Goal: Transaction & Acquisition: Book appointment/travel/reservation

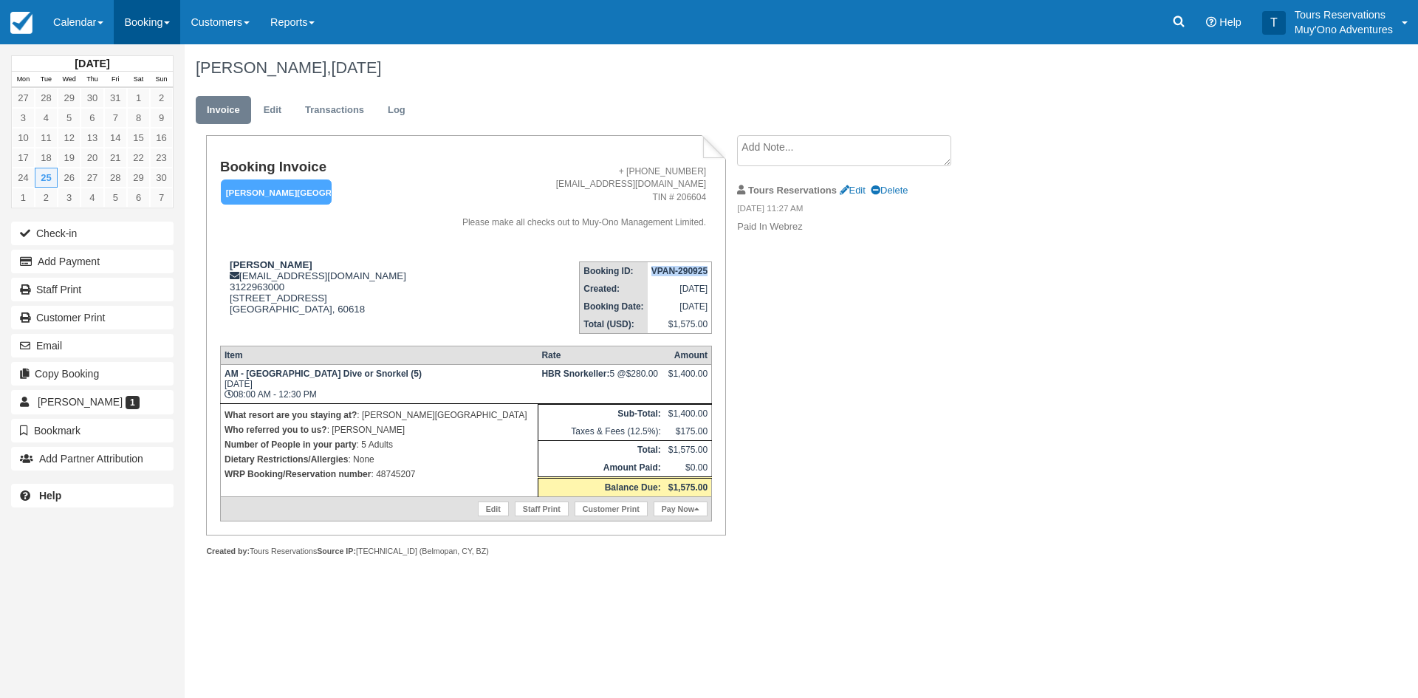
click at [148, 28] on link "Booking" at bounding box center [147, 22] width 66 height 44
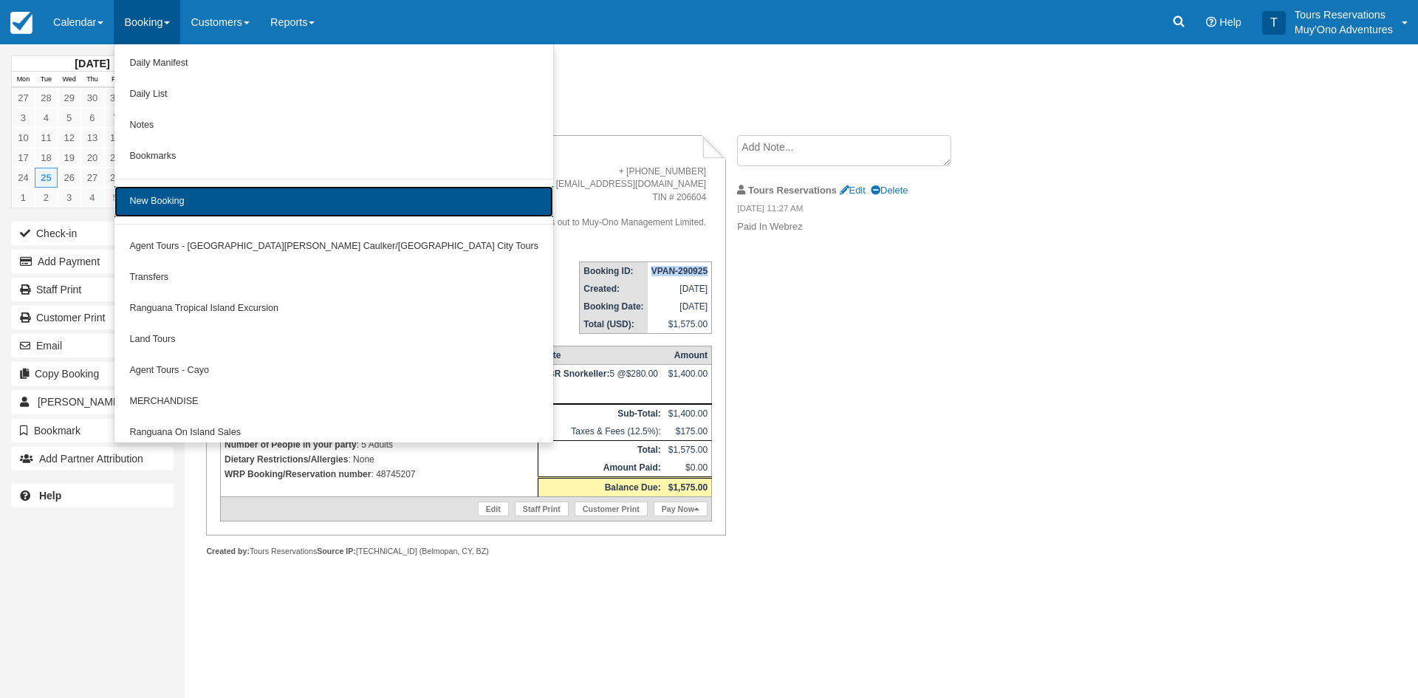
click at [182, 206] on link "New Booking" at bounding box center [333, 201] width 439 height 31
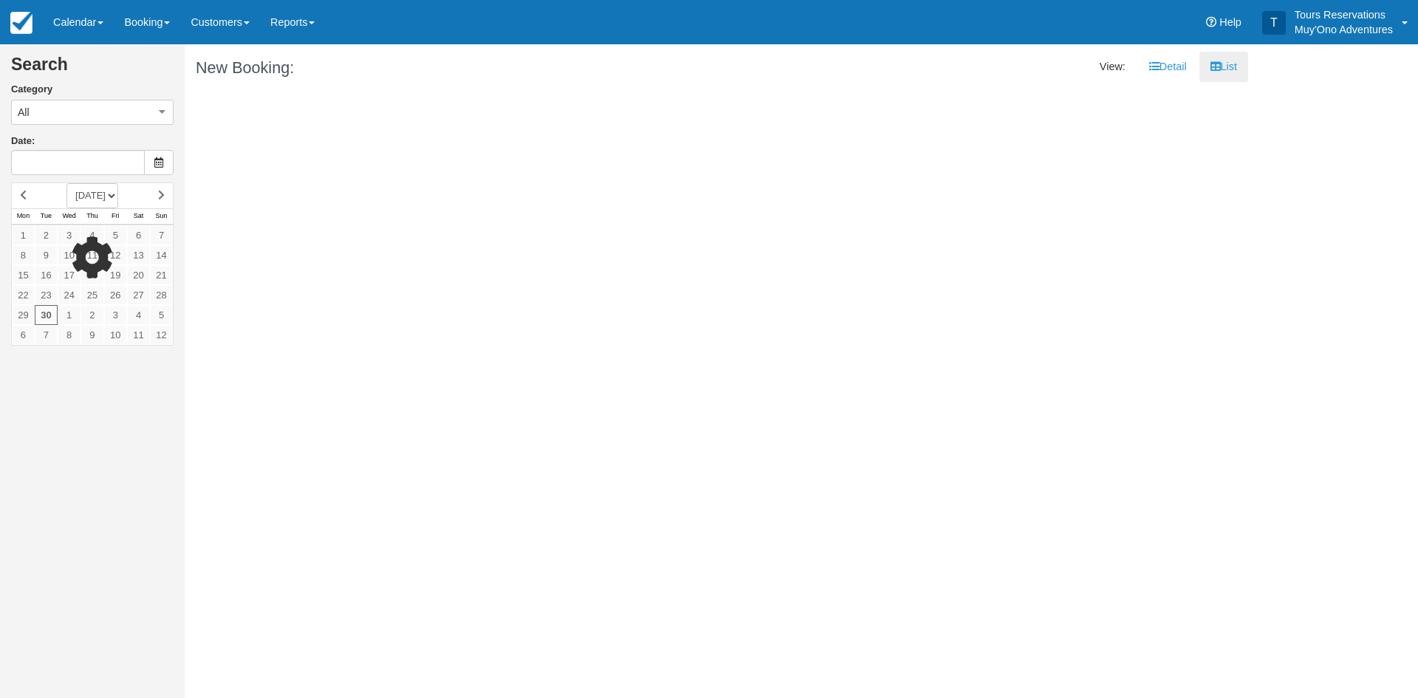
type input "[DATE]"
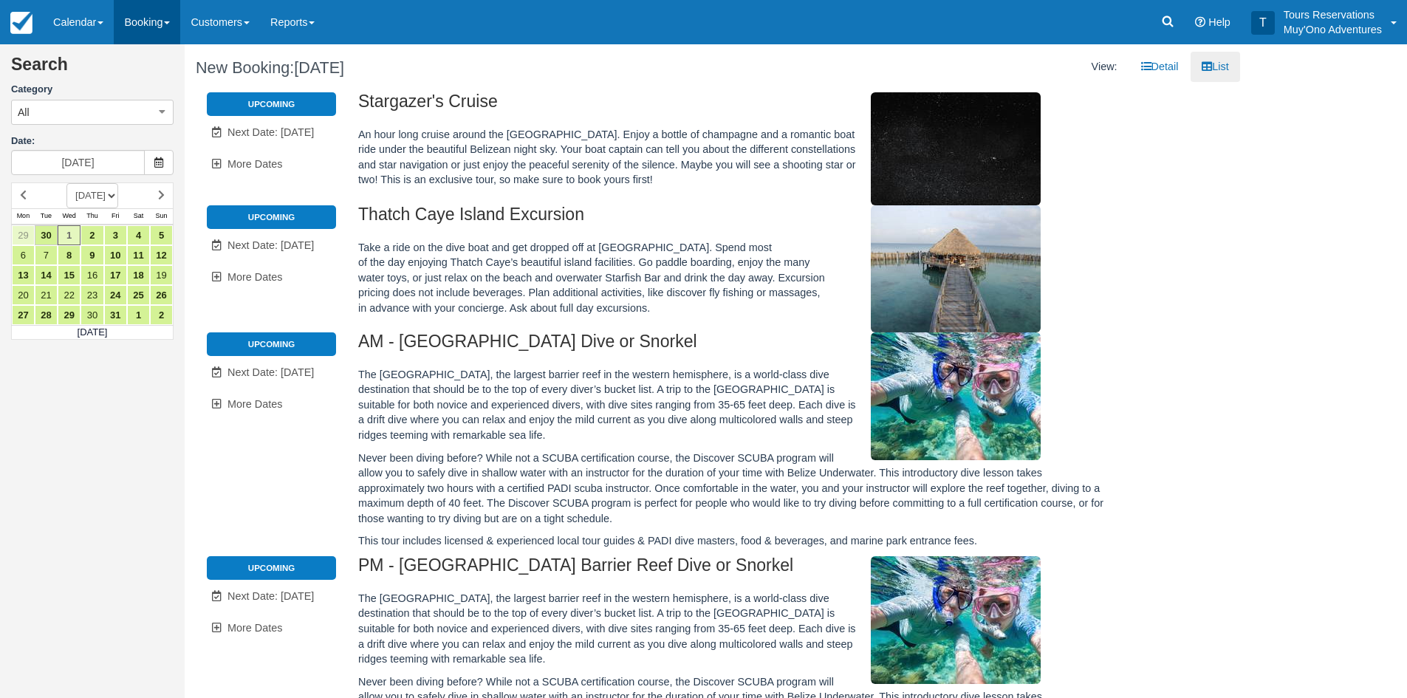
click at [145, 23] on link "Booking" at bounding box center [147, 22] width 66 height 44
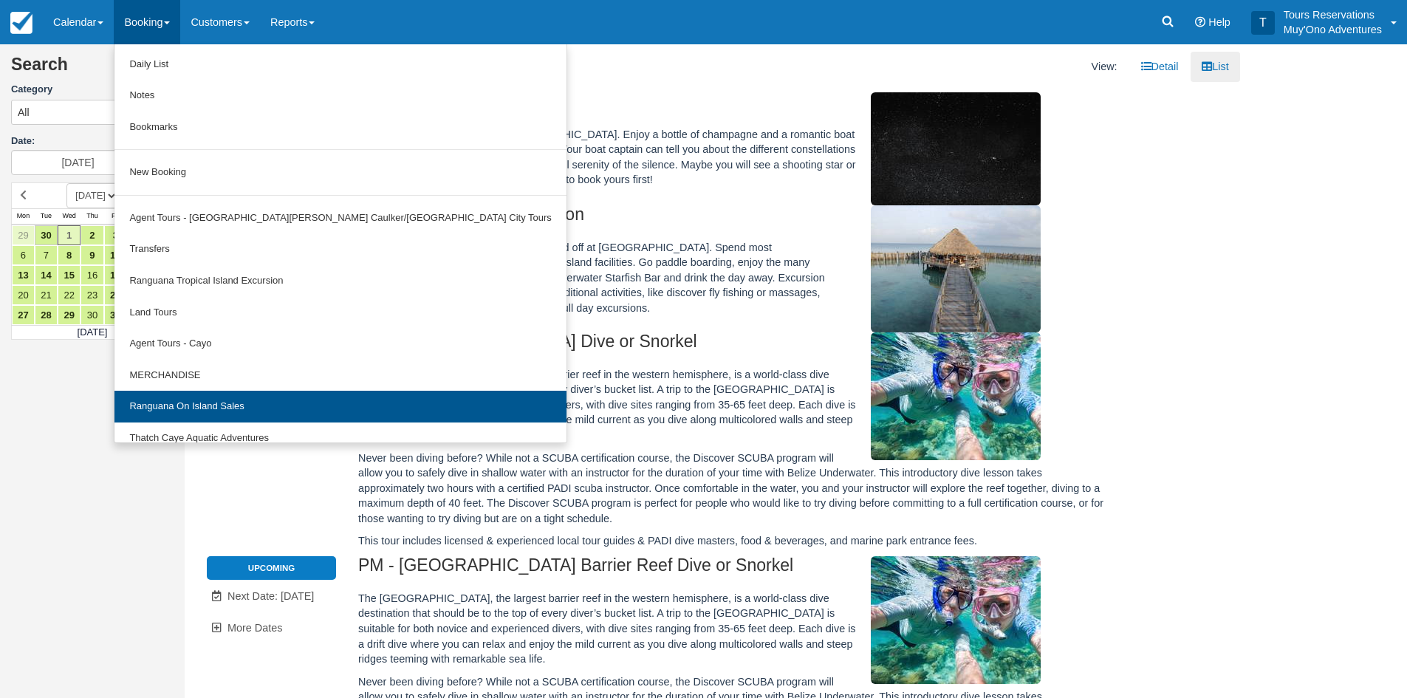
scroll to position [46, 0]
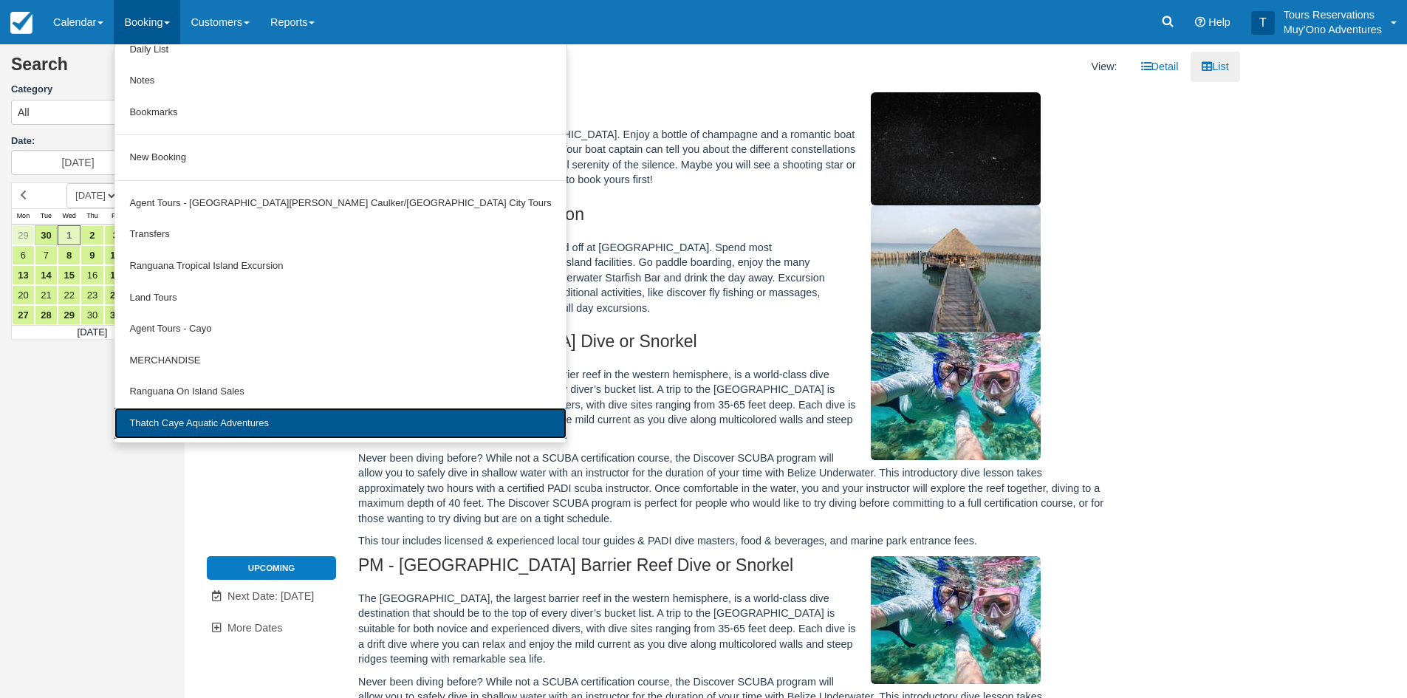
click at [213, 413] on link "Thatch Caye Aquatic Adventures" at bounding box center [339, 424] width 451 height 32
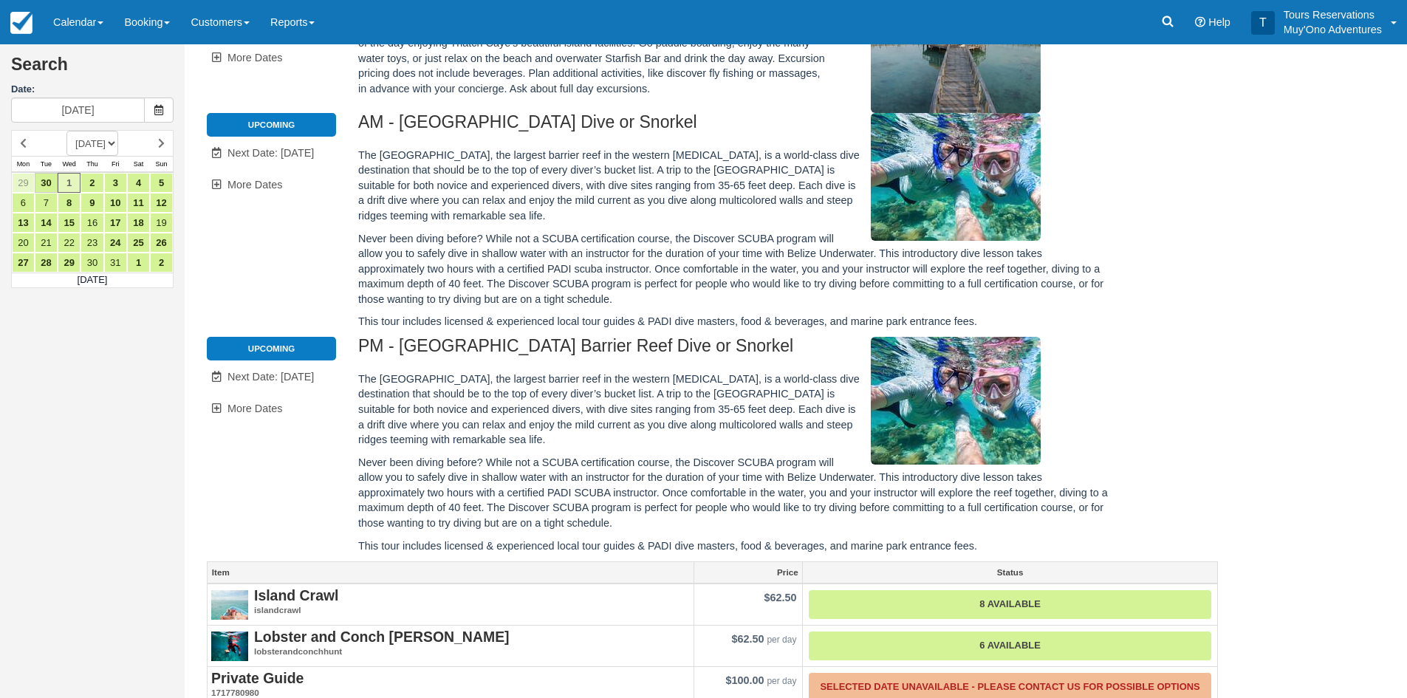
scroll to position [148, 0]
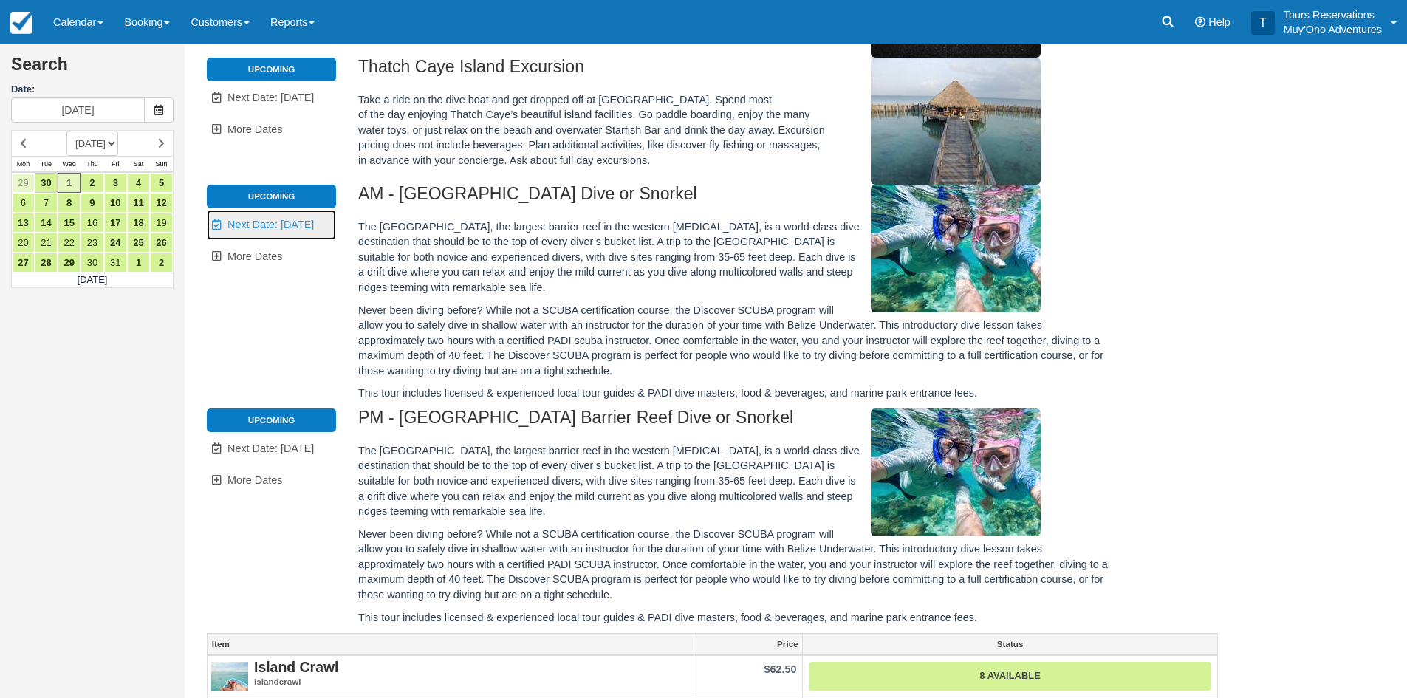
click at [284, 217] on link "Unavailable. Next Date: Oct 2" at bounding box center [271, 225] width 129 height 30
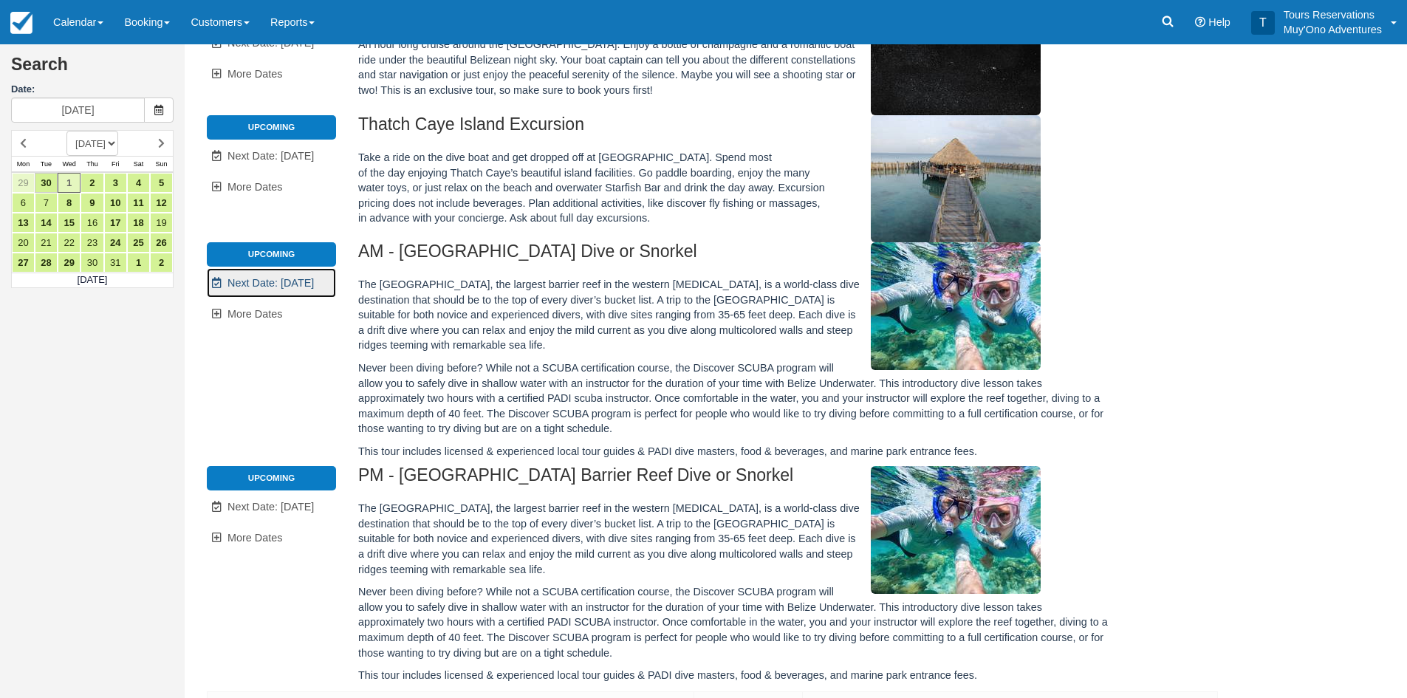
scroll to position [0, 0]
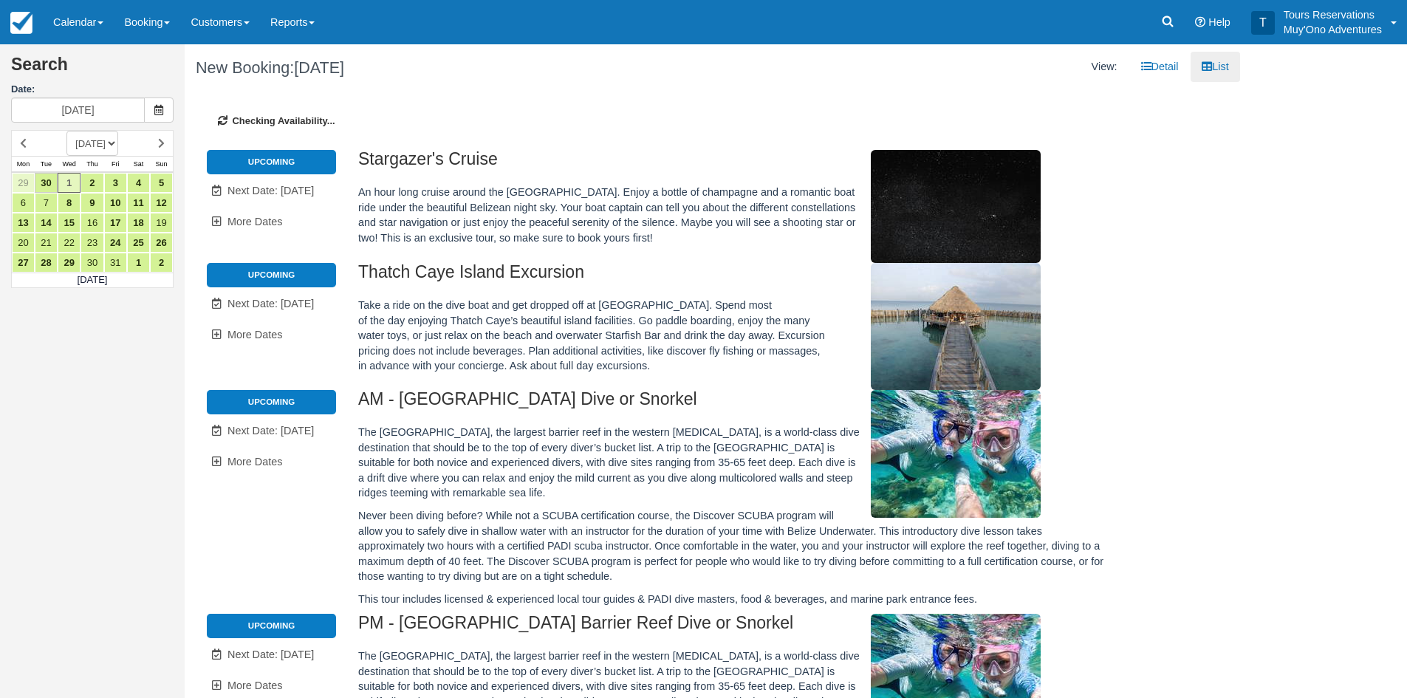
type input "10/02/25"
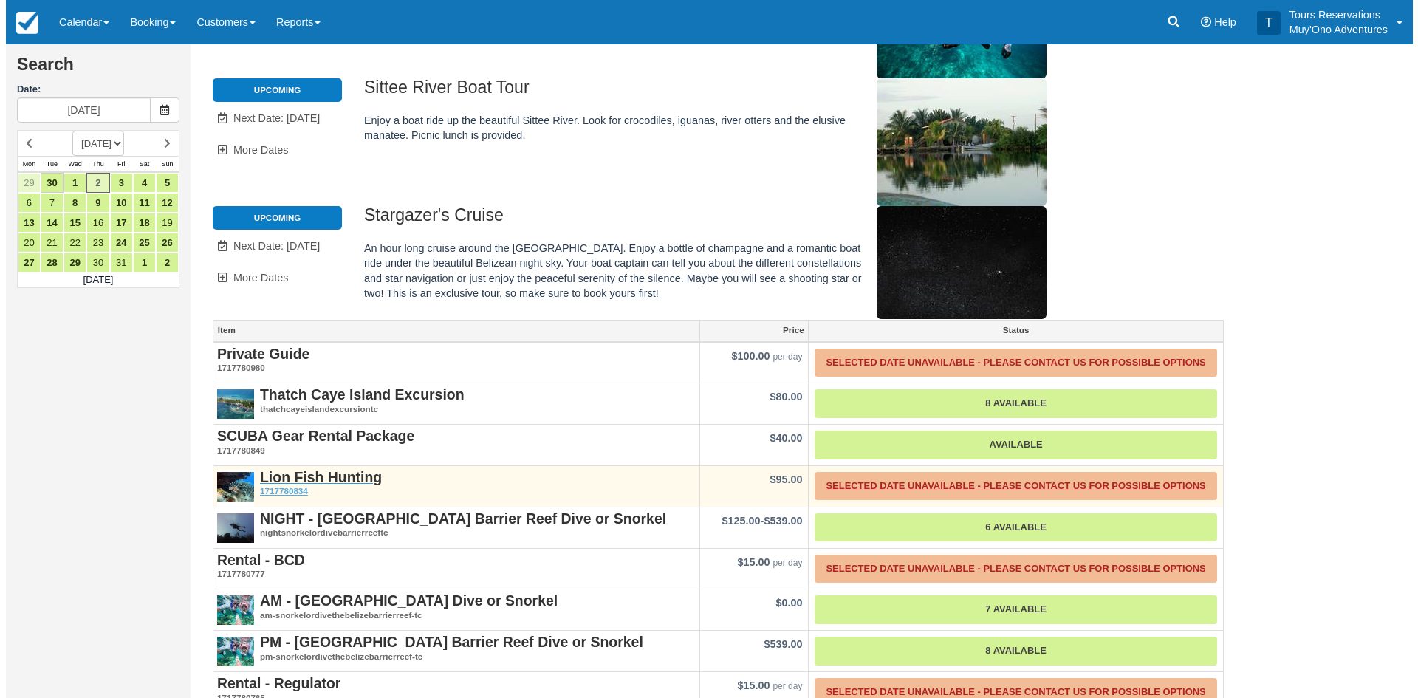
scroll to position [305, 0]
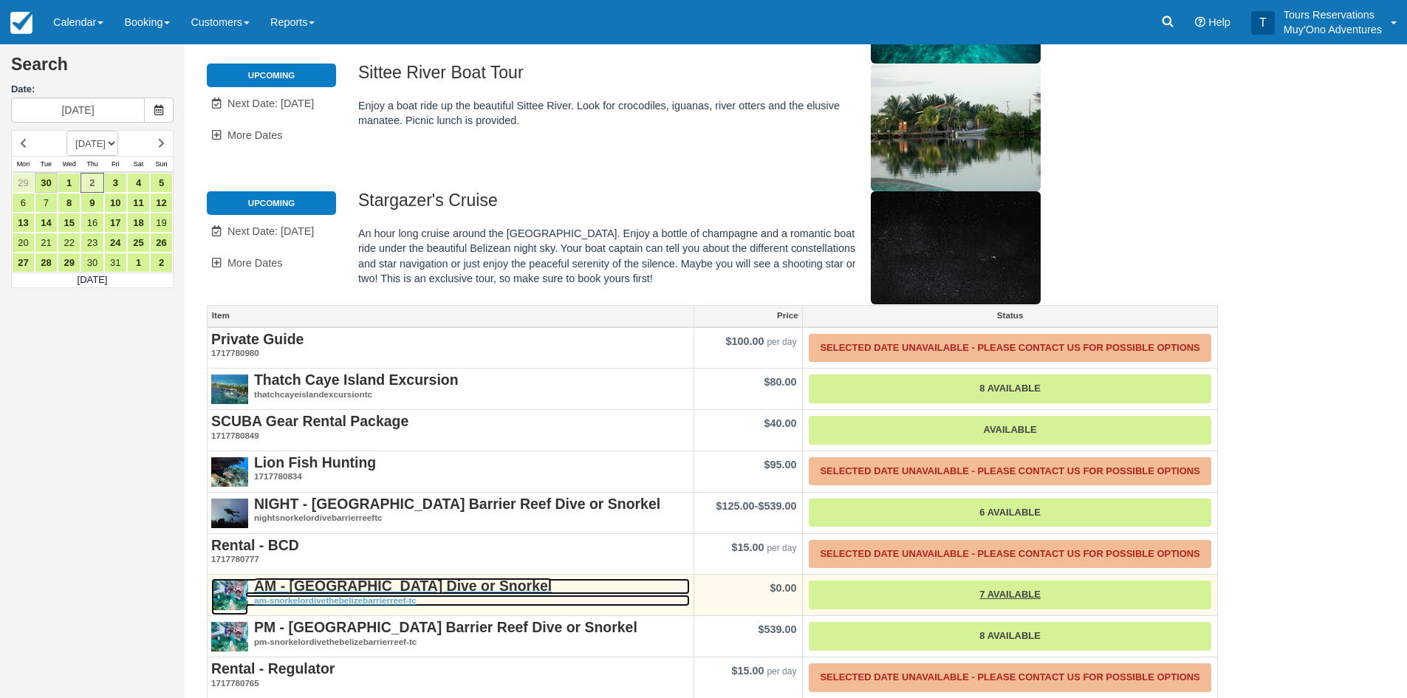
click at [329, 577] on strong "AM - [GEOGRAPHIC_DATA] Dive or Snorkel" at bounding box center [403, 585] width 298 height 16
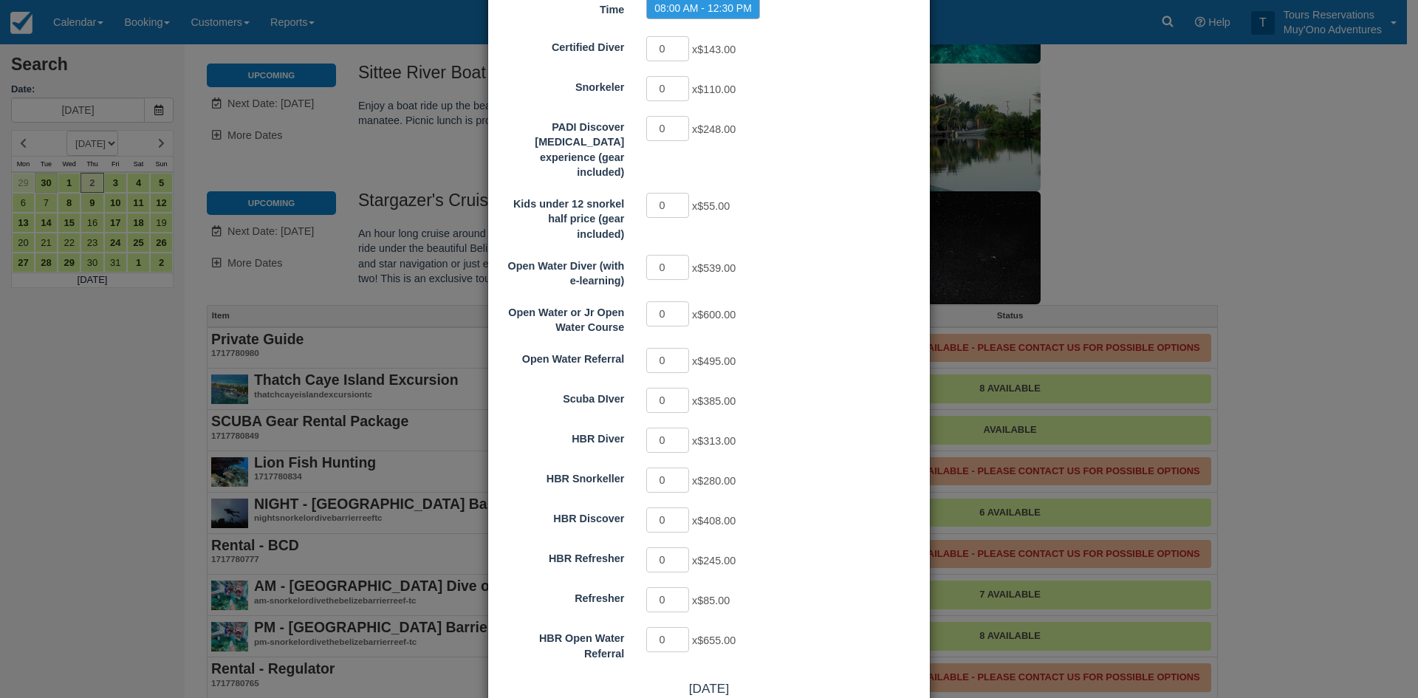
scroll to position [86, 0]
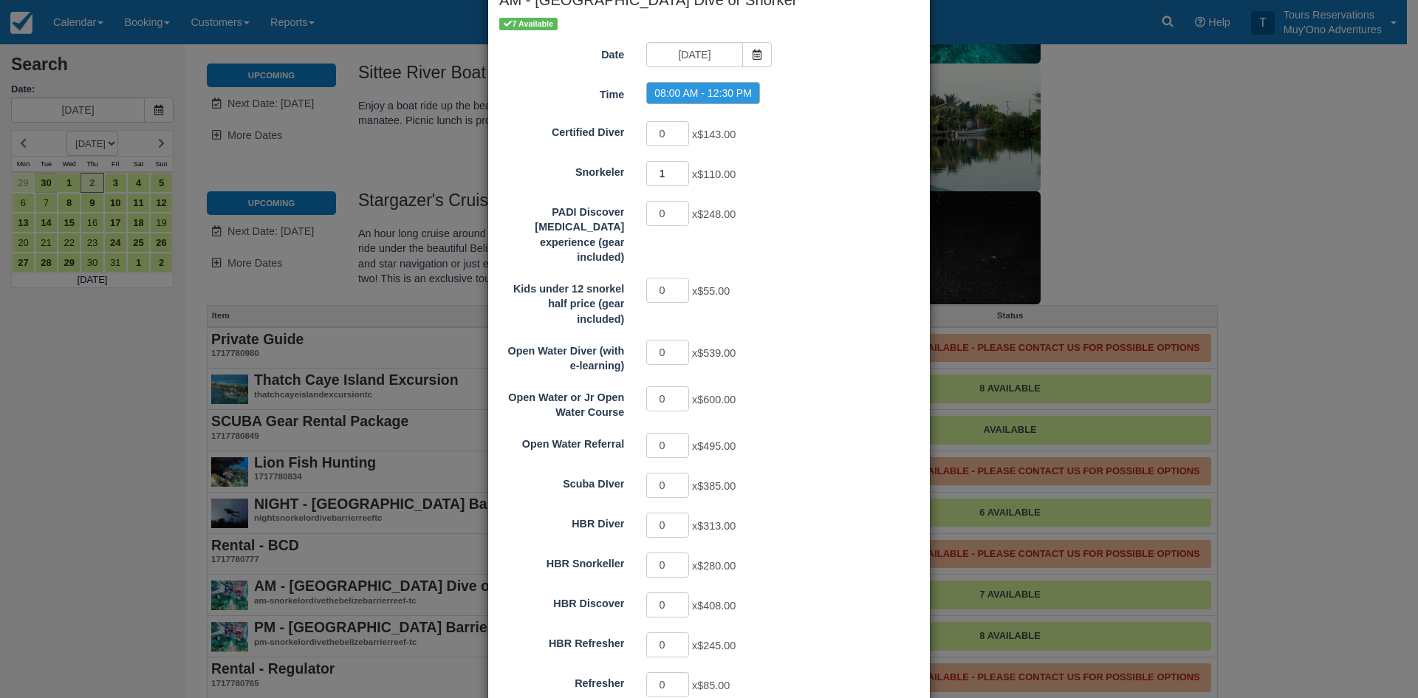
type input "1"
click at [674, 169] on input "1" at bounding box center [667, 173] width 43 height 25
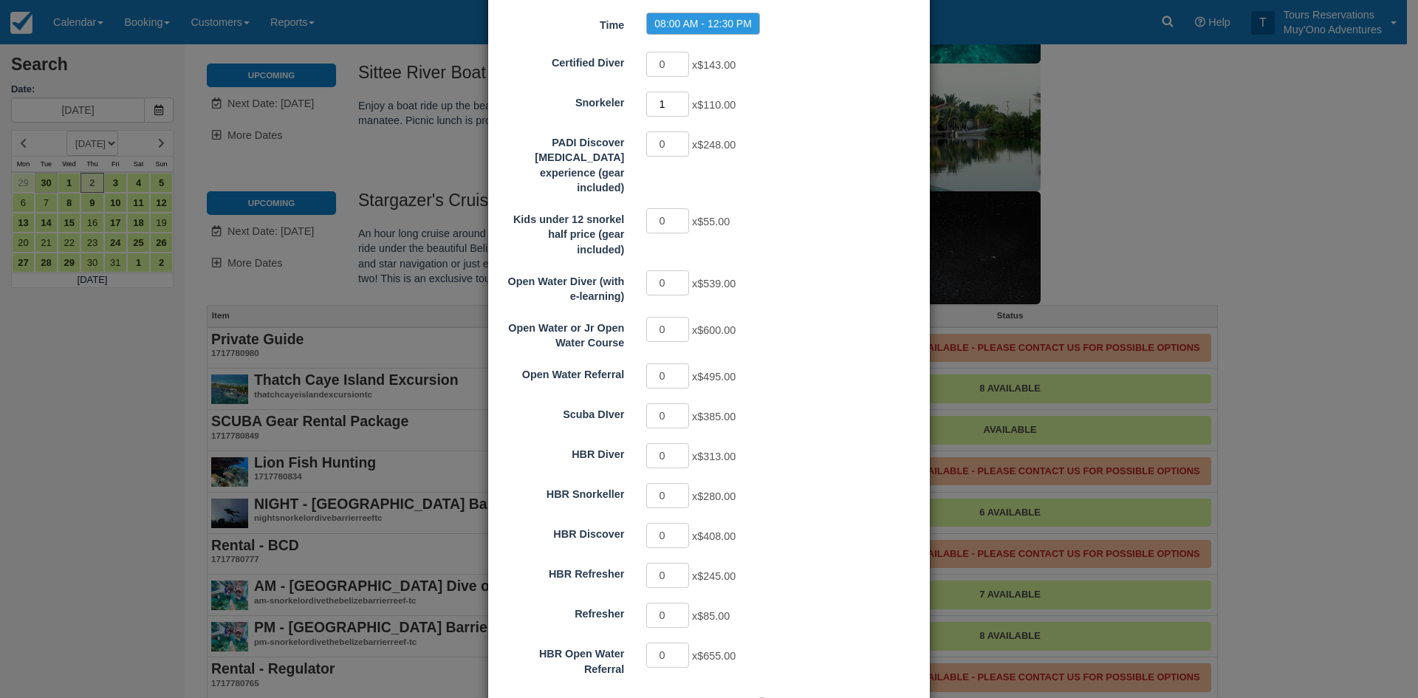
scroll to position [233, 0]
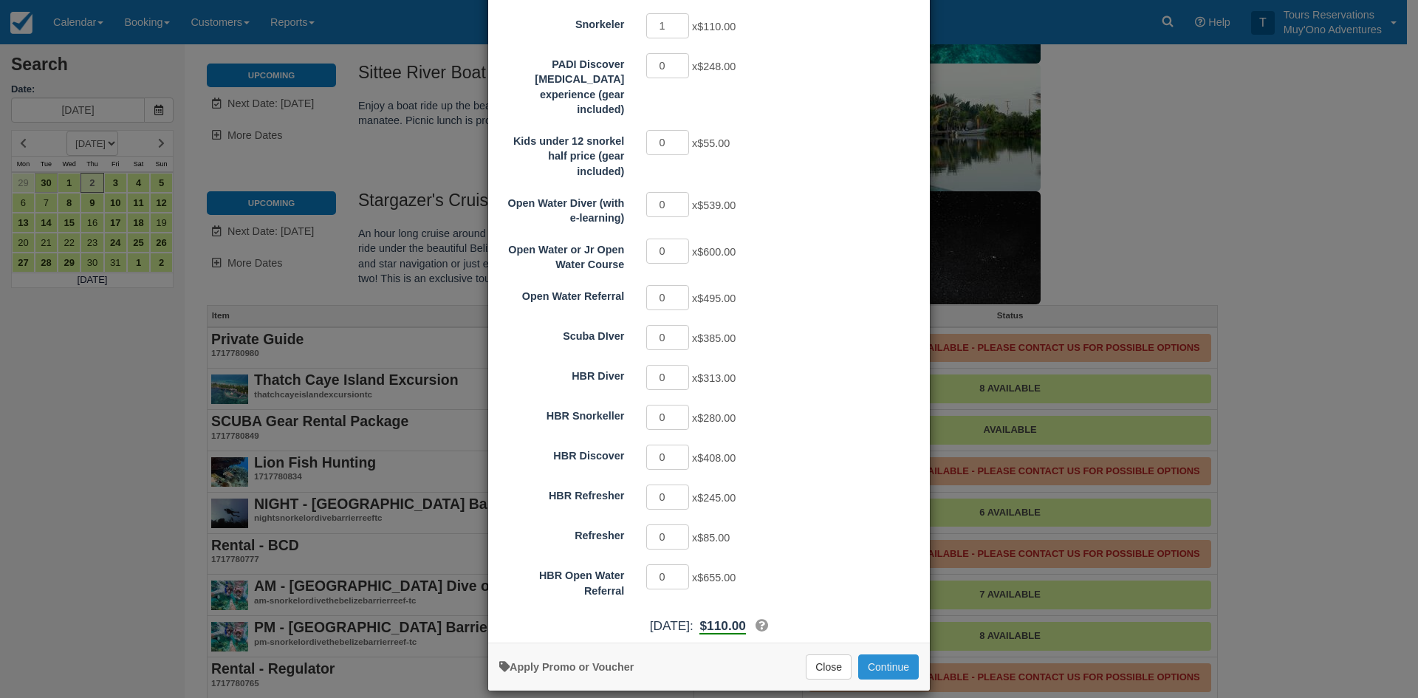
click at [889, 654] on button "Continue" at bounding box center [888, 666] width 61 height 25
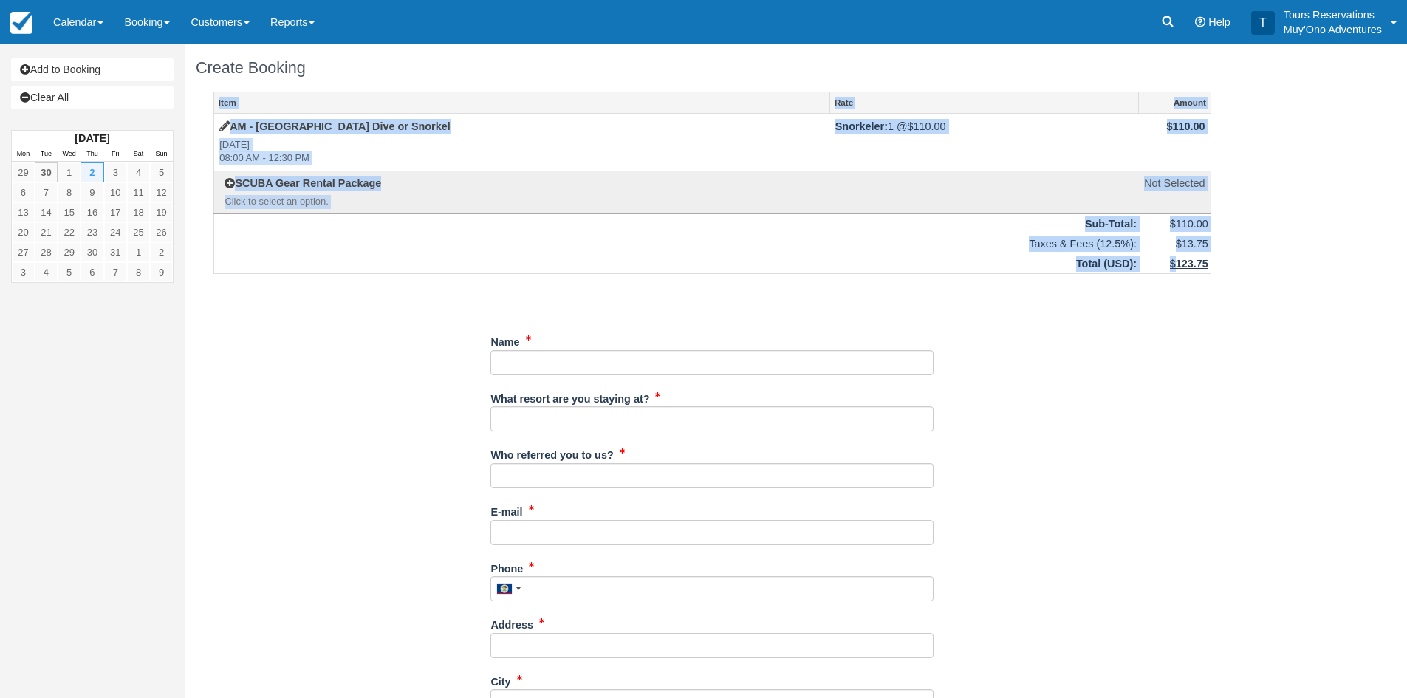
drag, startPoint x: 1176, startPoint y: 261, endPoint x: 1211, endPoint y: 263, distance: 35.5
click at [1211, 263] on div "Item Rate Amount AM - [GEOGRAPHIC_DATA] Dive or Snorkel [DATE] 08:00 AM - 12:30…" at bounding box center [712, 648] width 1033 height 1113
copy table "Item Rate Amount AM - [GEOGRAPHIC_DATA] Barrier Reef Dive or Snorkel [DATE] 08:…"
